Goal: Check status

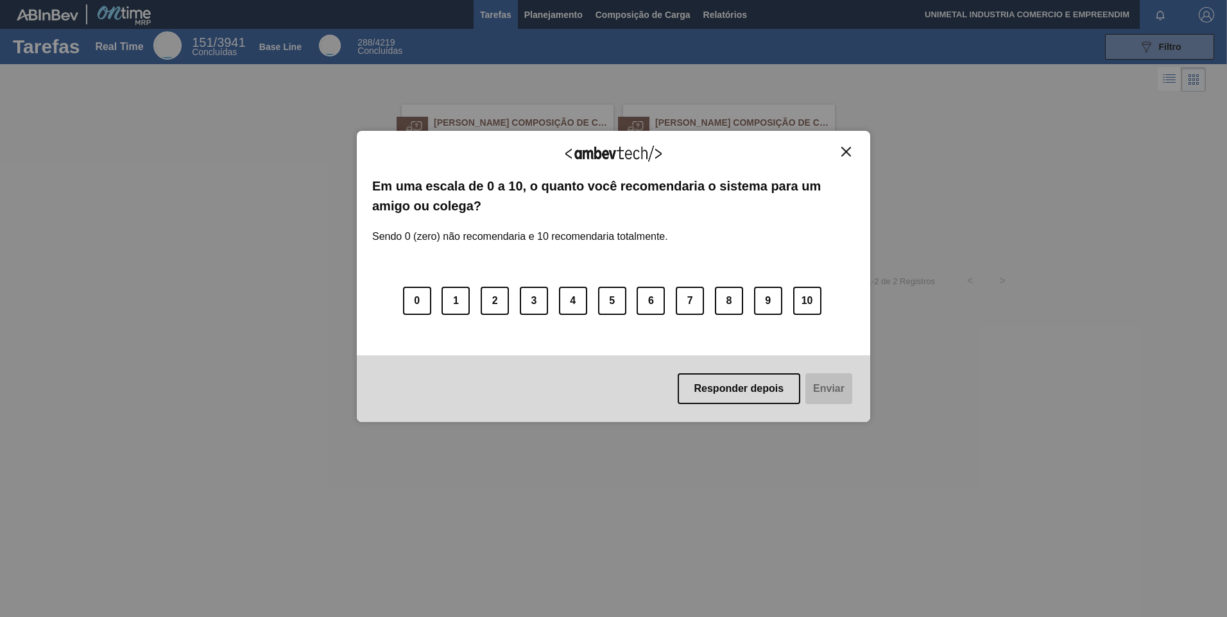
click at [851, 156] on button "Close" at bounding box center [846, 151] width 17 height 11
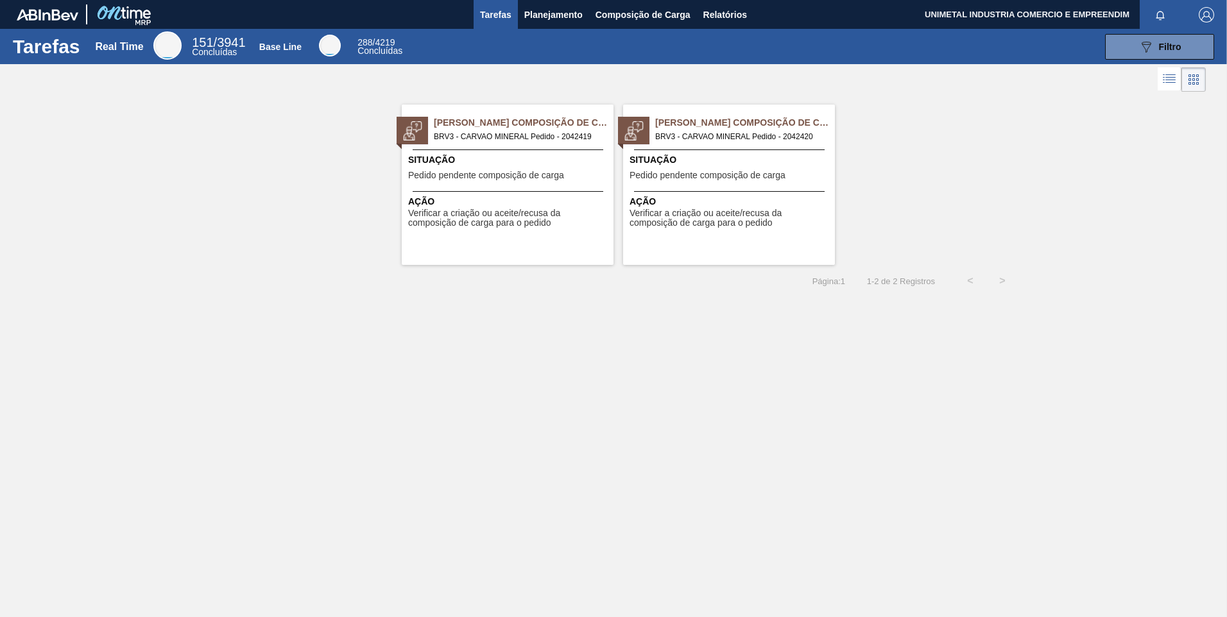
click at [476, 173] on span "Pedido pendente composição de carga" at bounding box center [486, 176] width 156 height 10
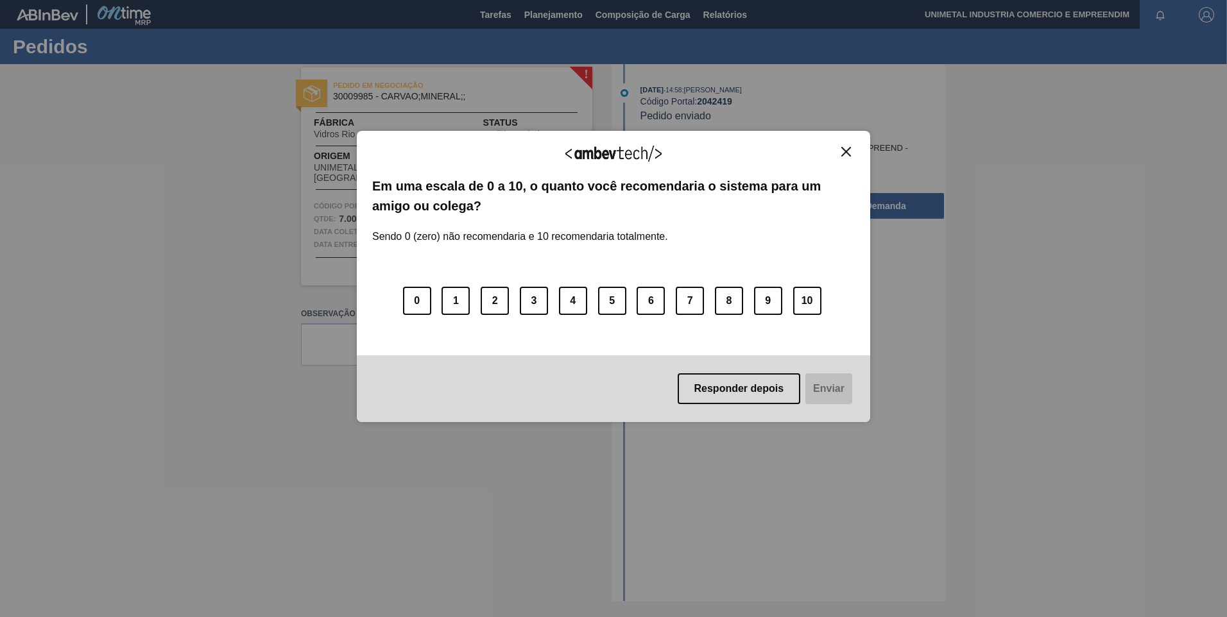
click at [846, 155] on img "Close" at bounding box center [846, 152] width 10 height 10
